Goal: Task Accomplishment & Management: Manage account settings

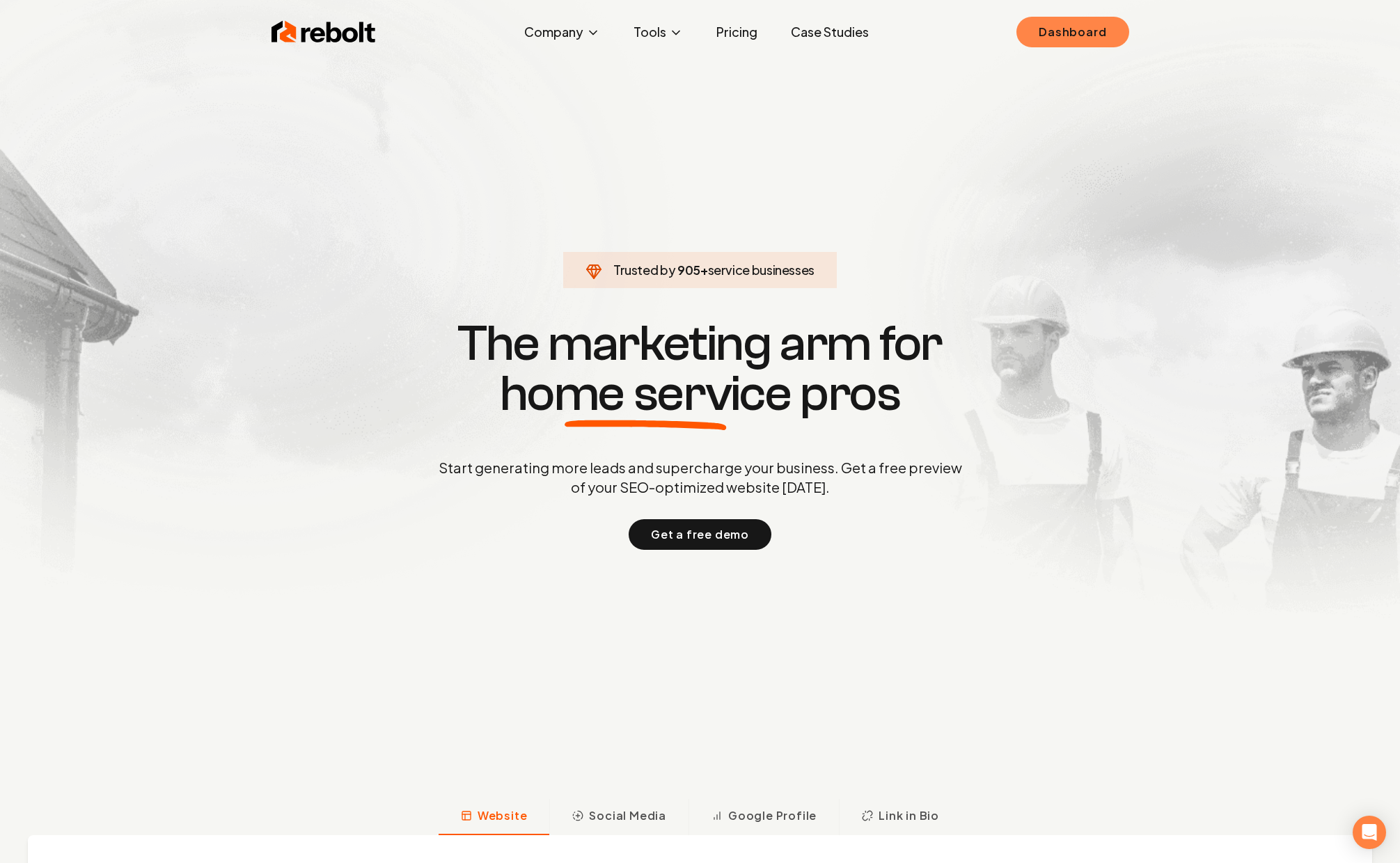
click at [1114, 33] on link "Dashboard" at bounding box center [1072, 32] width 112 height 31
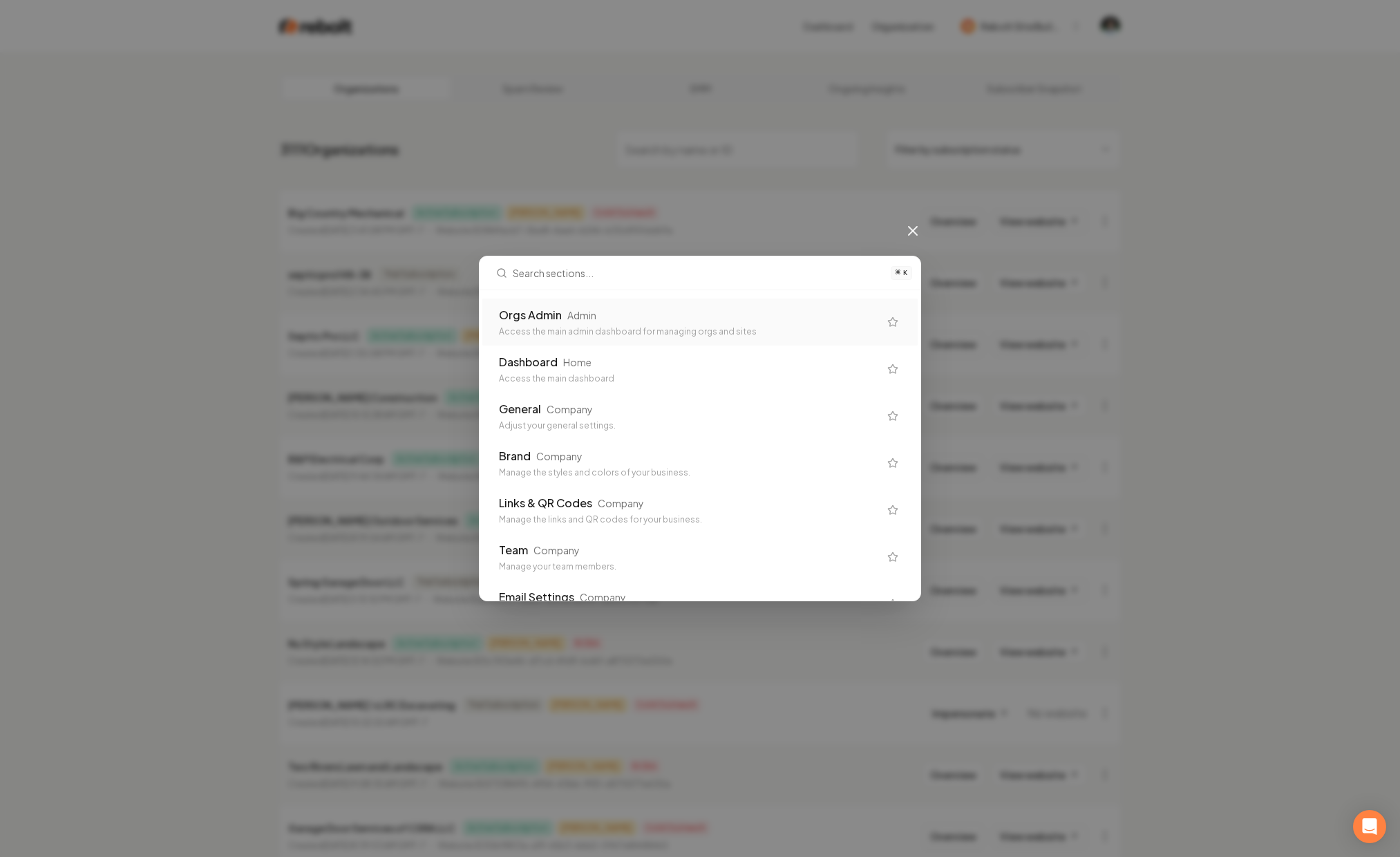
click at [534, 204] on div "⌘ K Orgs Admin Admin Access the main admin dashboard for managing orgs and site…" at bounding box center [700, 428] width 1400 height 857
drag, startPoint x: 552, startPoint y: 195, endPoint x: 630, endPoint y: 178, distance: 79.8
click at [608, 180] on div "⌘ K Orgs Admin Admin Access the main admin dashboard for managing orgs and site…" at bounding box center [700, 428] width 1400 height 857
click at [644, 186] on div "⌘ K Orgs Admin Admin Access the main admin dashboard for managing orgs and site…" at bounding box center [700, 428] width 1400 height 857
click at [915, 234] on icon at bounding box center [913, 231] width 8 height 8
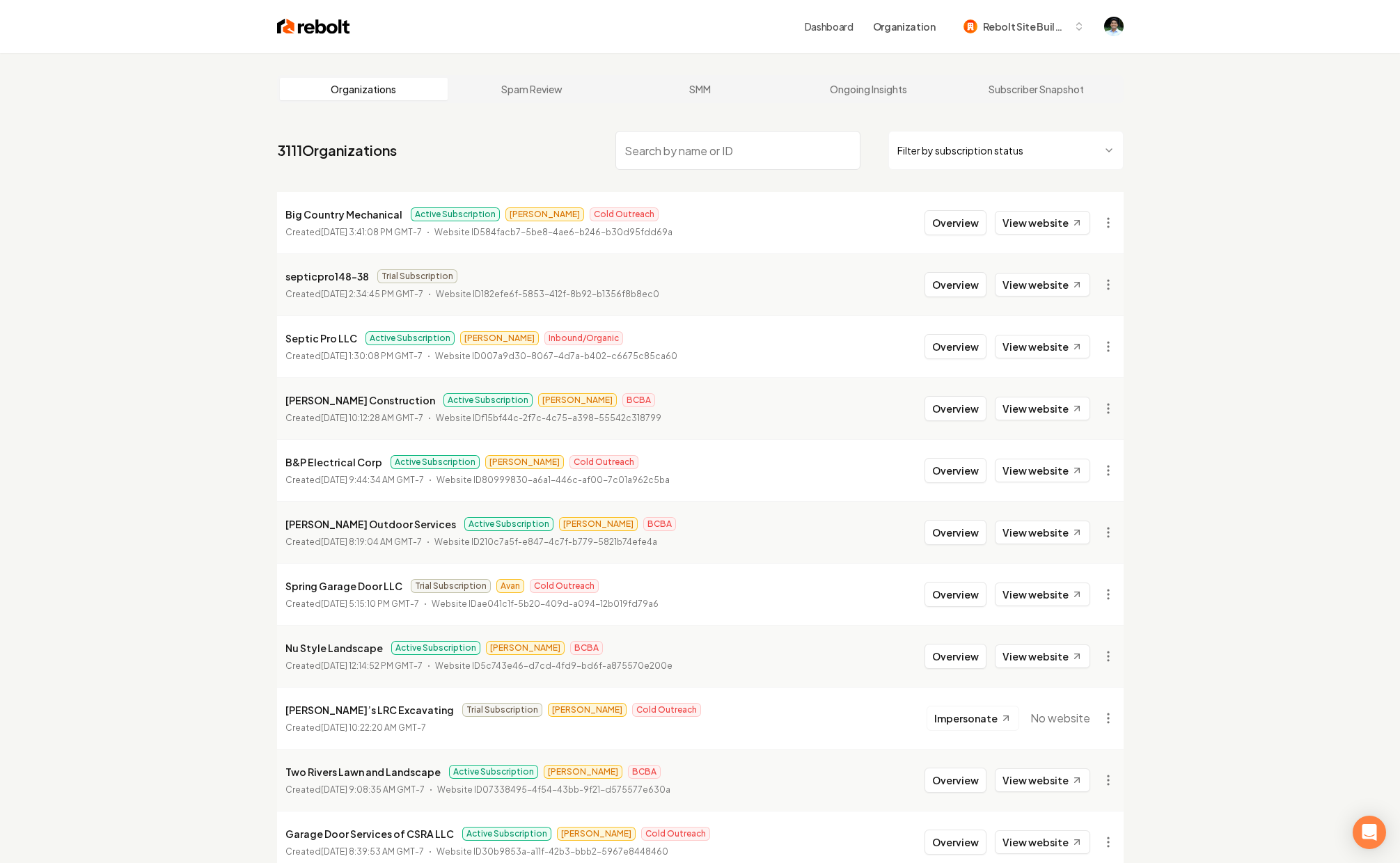
drag, startPoint x: 698, startPoint y: 142, endPoint x: 706, endPoint y: 138, distance: 8.9
click at [698, 142] on input "search" at bounding box center [738, 151] width 245 height 39
paste input "Guns and Hoses"
type input "Guns and Hoses"
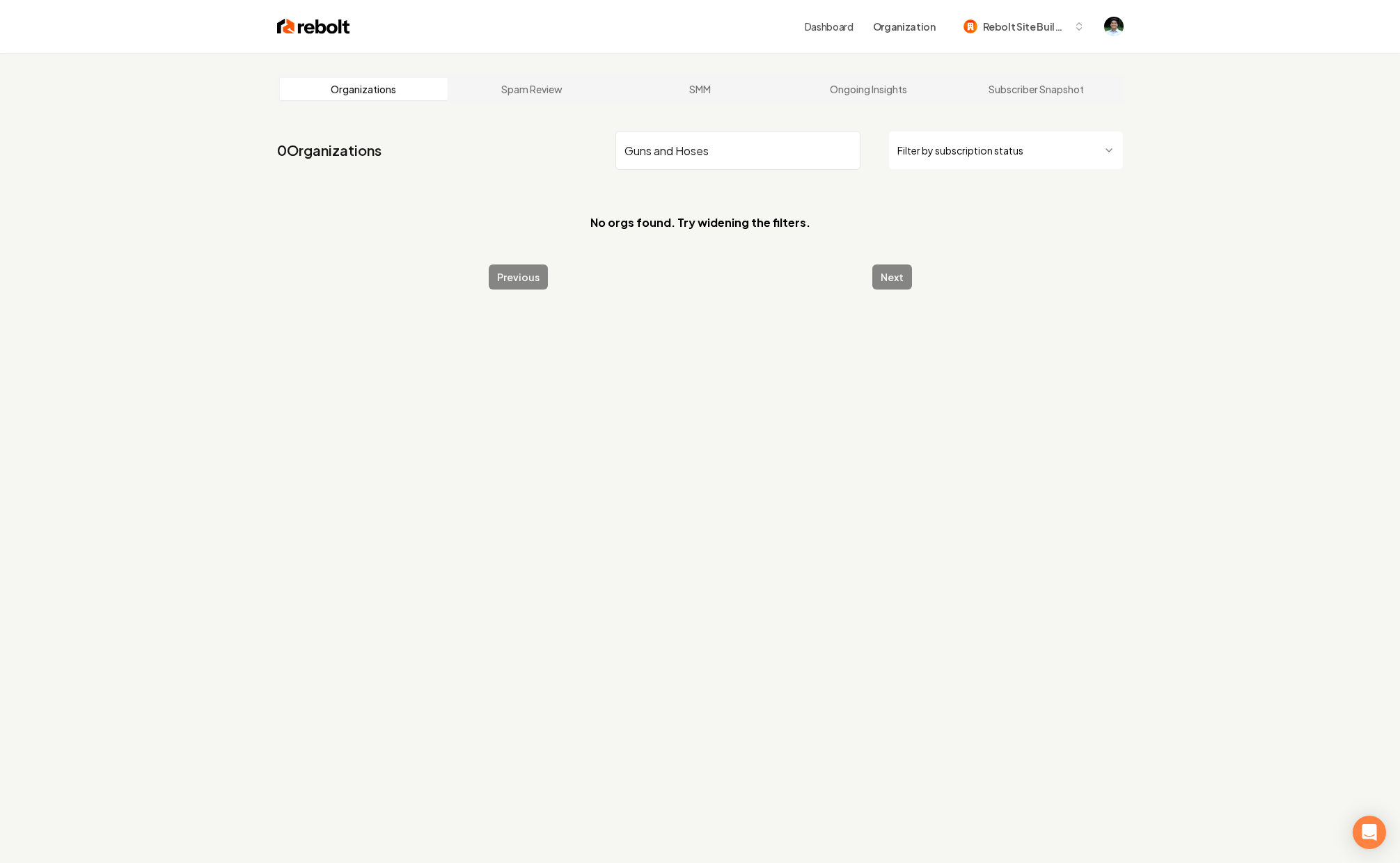
click at [735, 160] on input "Guns and Hoses" at bounding box center [738, 151] width 245 height 39
click at [735, 158] on input "Guns and Hoses" at bounding box center [738, 151] width 245 height 39
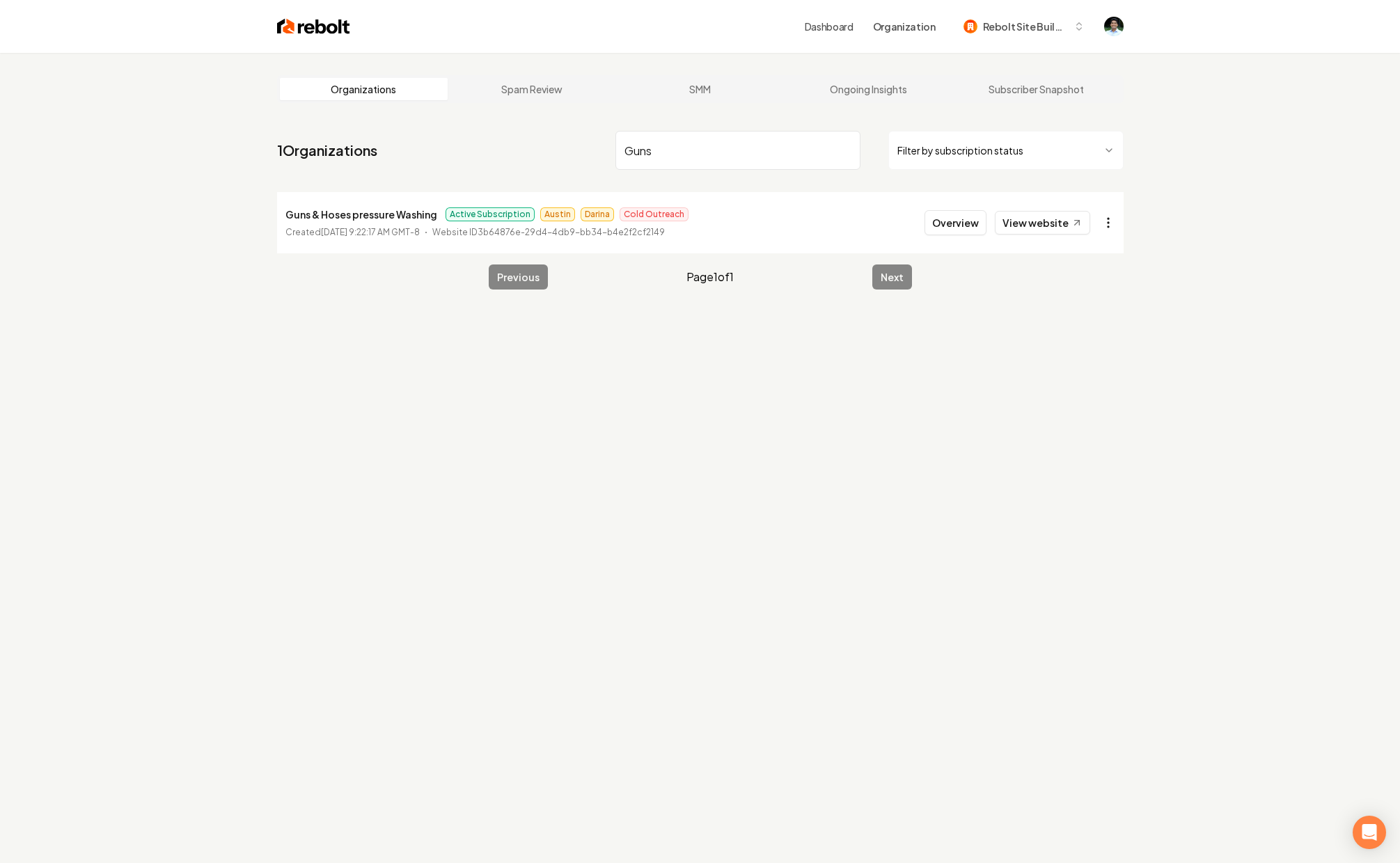
type input "Guns"
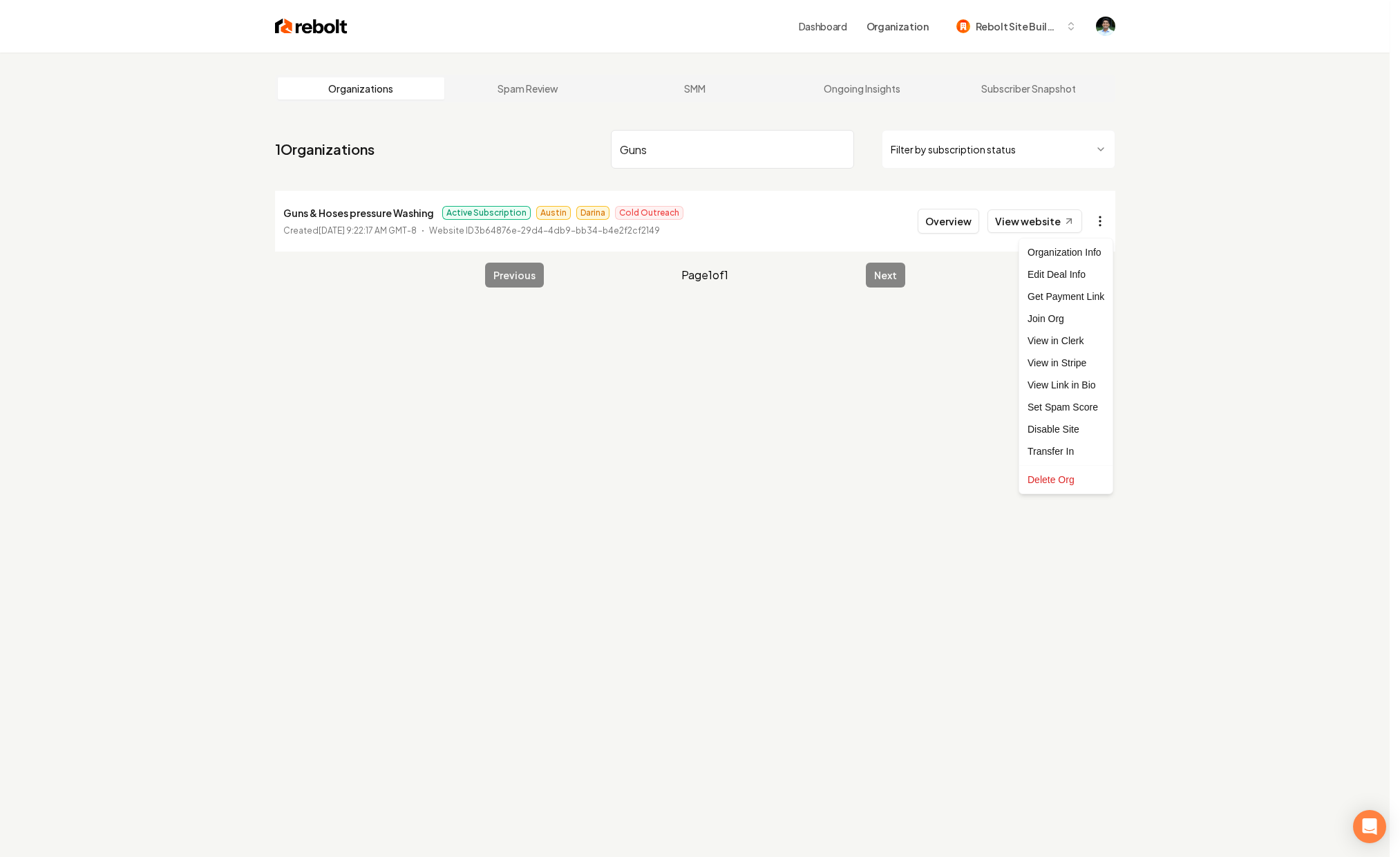
click at [1110, 226] on html "Dashboard Organization Rebolt Site Builder Organizations Spam Review SMM Ongoin…" at bounding box center [700, 428] width 1400 height 857
click at [1077, 365] on link "View in Stripe" at bounding box center [1066, 363] width 88 height 22
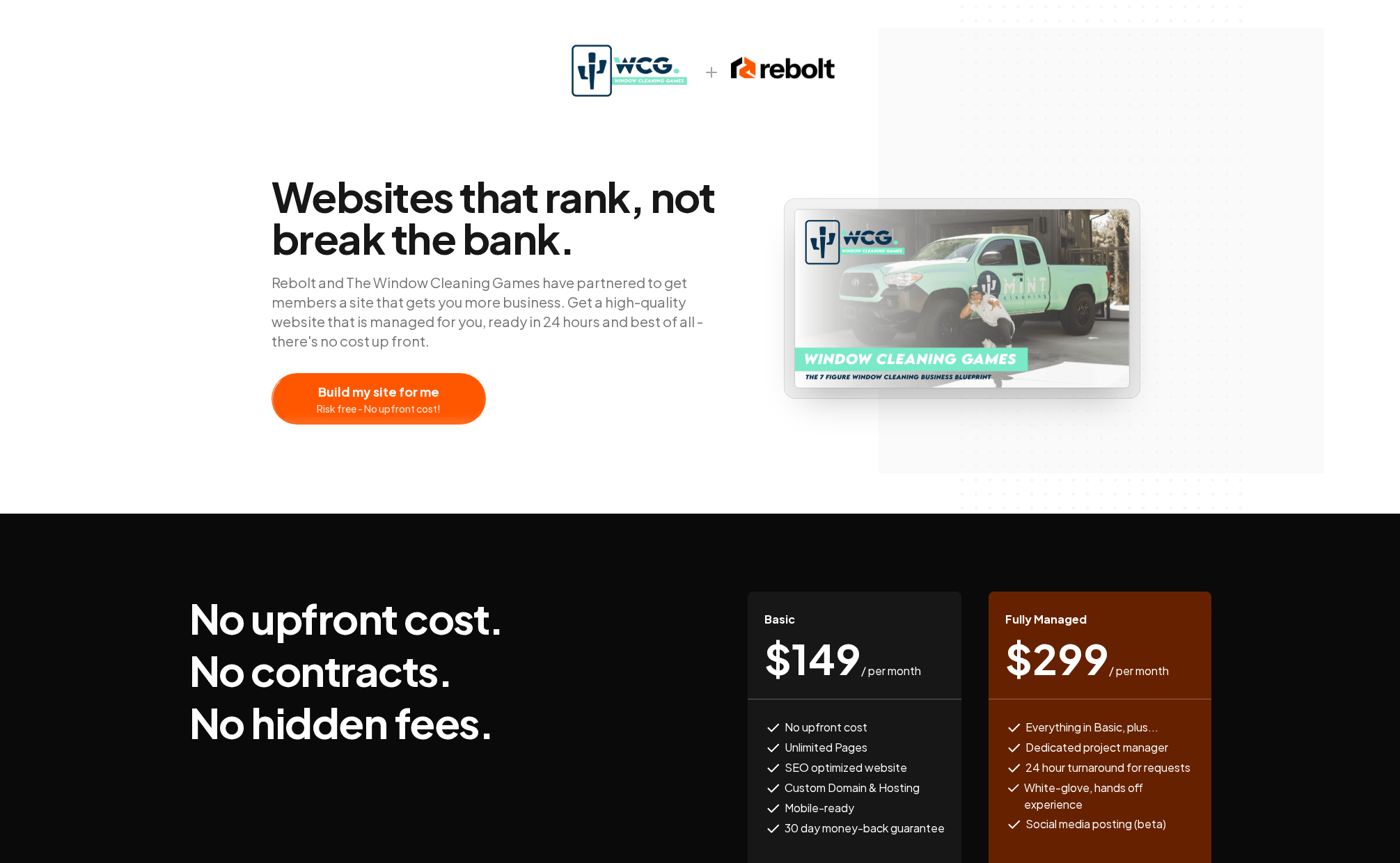
click at [650, 222] on span "Websites that rank, not break the bank." at bounding box center [505, 217] width 468 height 84
